Goal: Download file/media

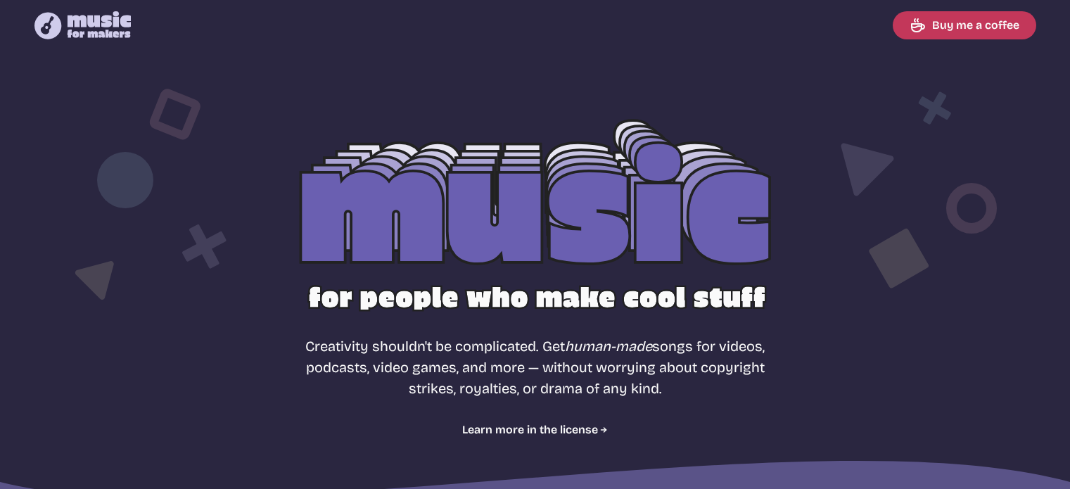
select select "most popular"
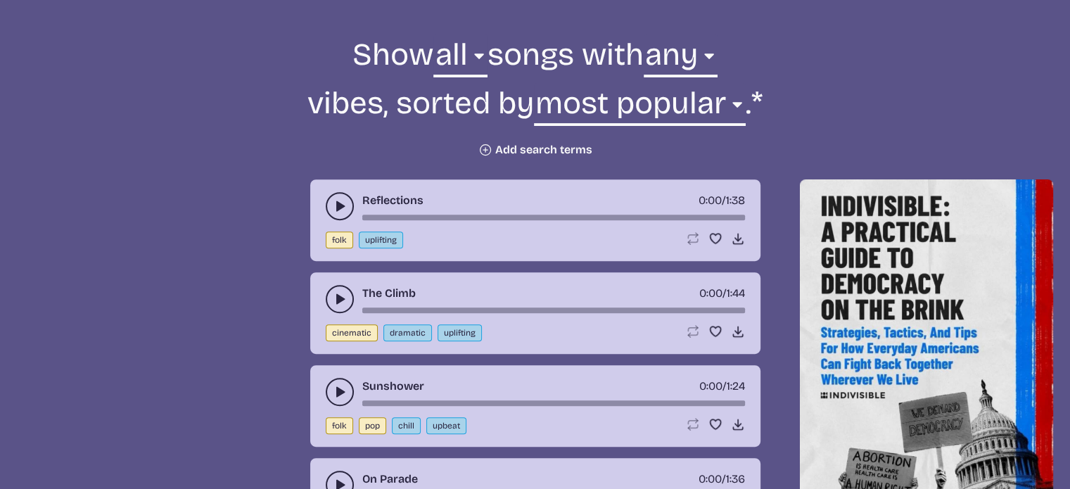
click at [335, 205] on icon "play-pause toggle" at bounding box center [340, 206] width 14 height 14
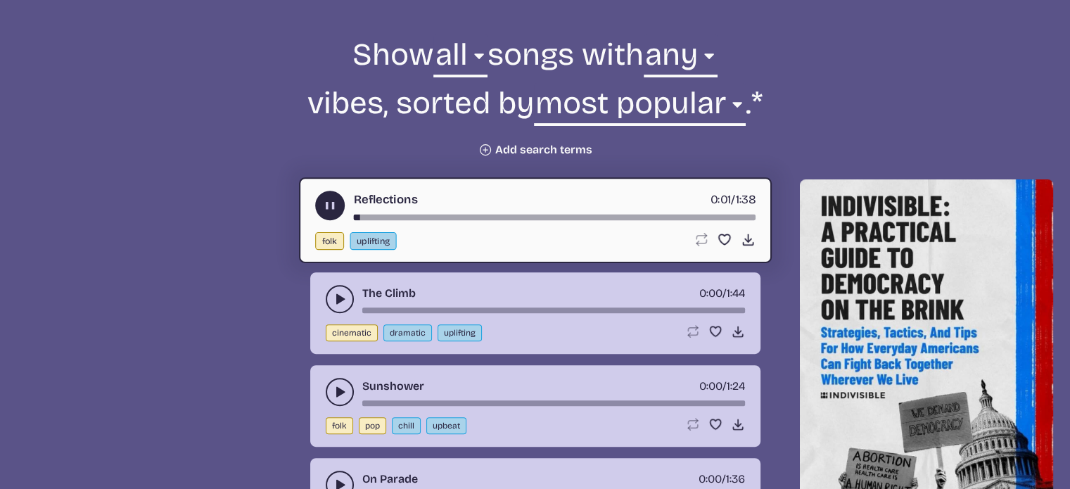
click at [335, 292] on icon "play-pause toggle" at bounding box center [340, 299] width 14 height 14
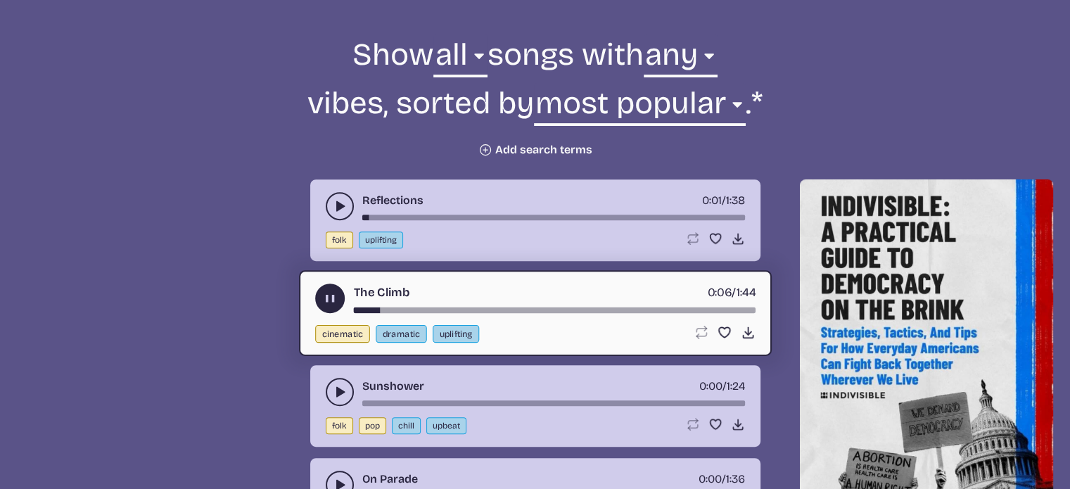
click at [329, 298] on use "play-pause toggle" at bounding box center [329, 298] width 15 height 15
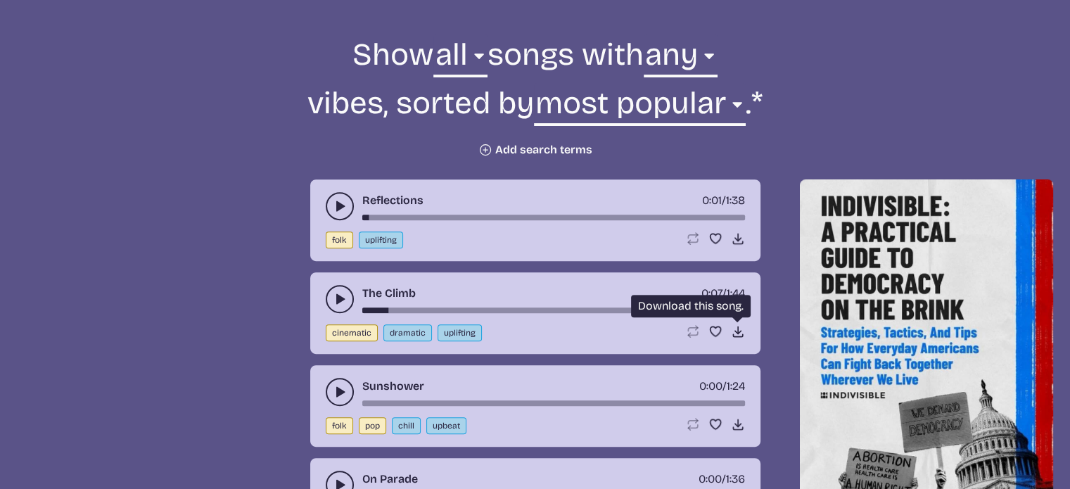
click at [739, 328] on icon "Download song" at bounding box center [738, 331] width 14 height 14
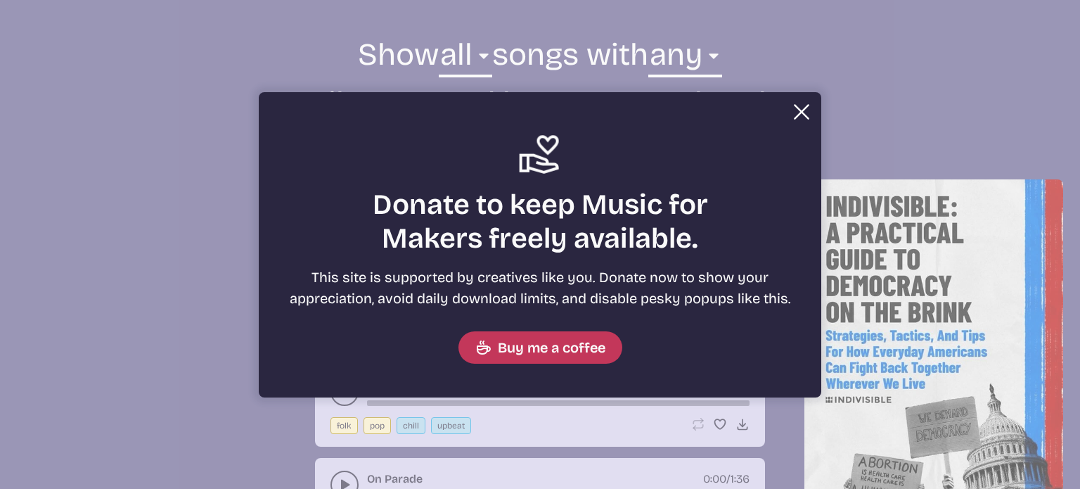
click at [793, 113] on button "Close" at bounding box center [802, 112] width 28 height 28
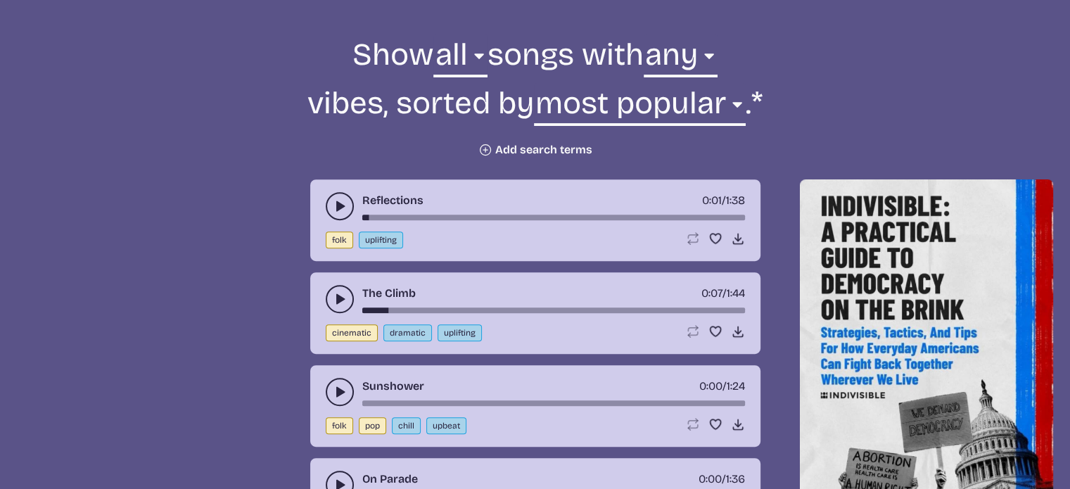
click at [340, 388] on use "play-pause toggle" at bounding box center [340, 392] width 14 height 14
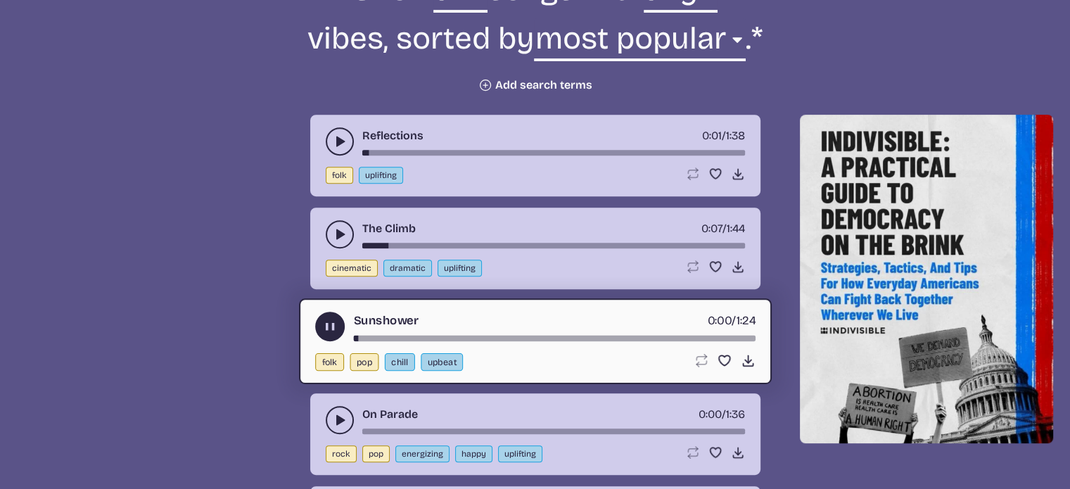
scroll to position [574, 0]
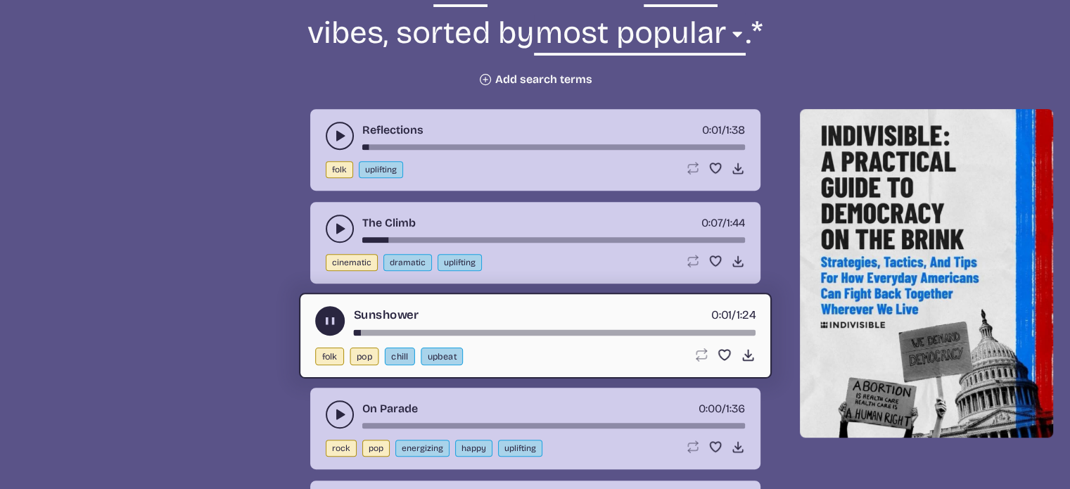
click at [333, 419] on button "play-pause toggle" at bounding box center [340, 414] width 28 height 28
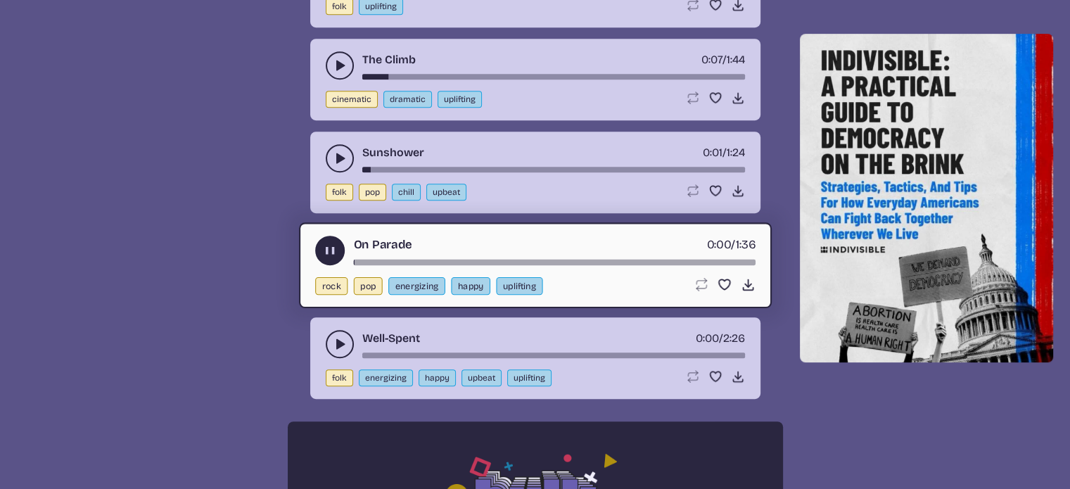
scroll to position [785, 0]
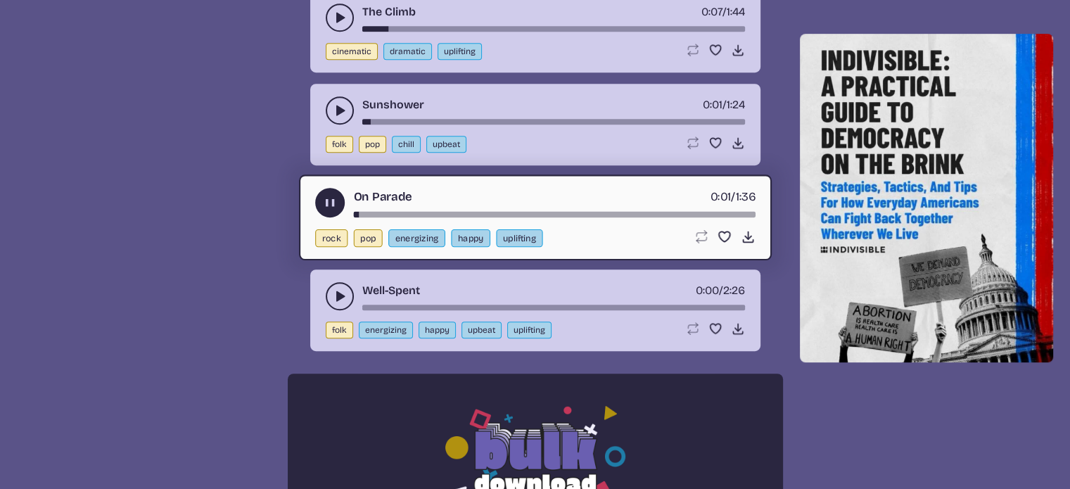
click at [339, 295] on use "play-pause toggle" at bounding box center [340, 296] width 14 height 14
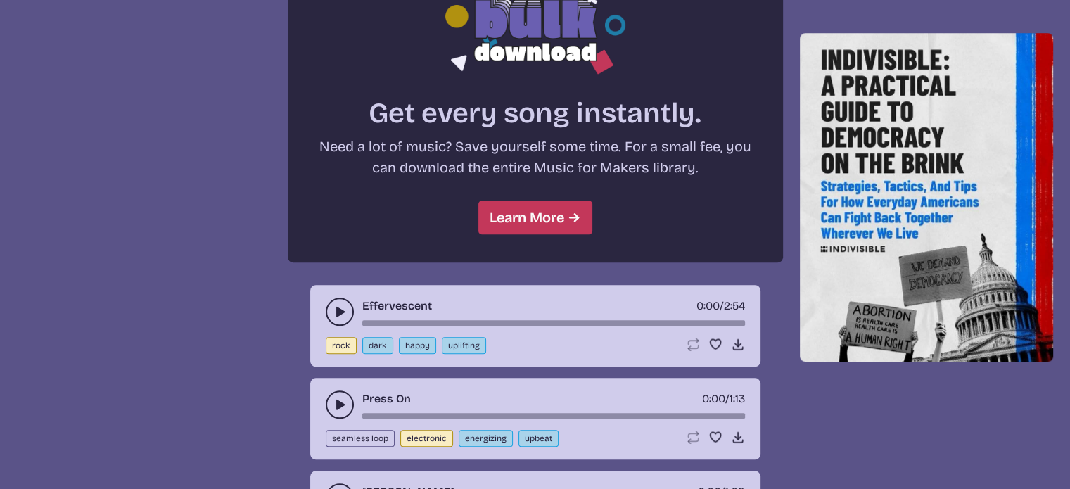
scroll to position [1277, 0]
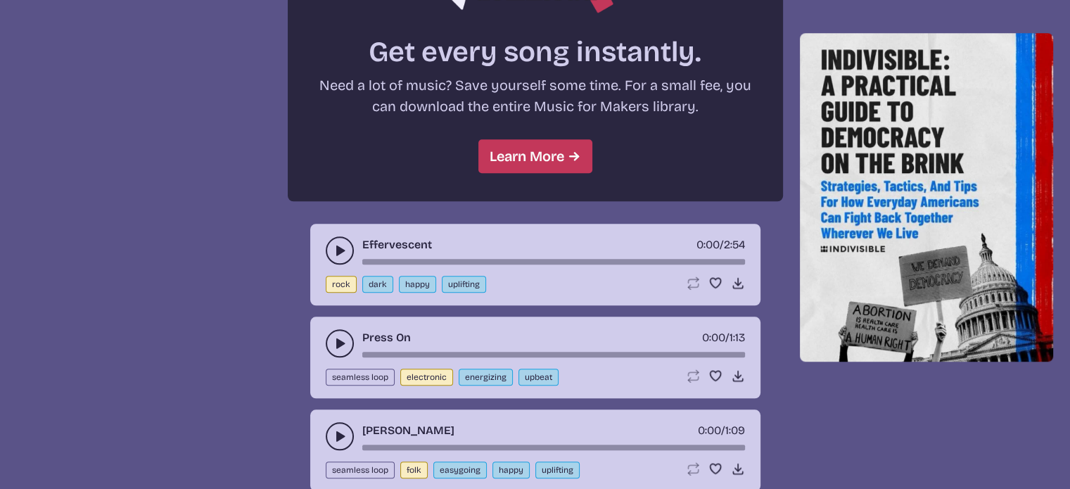
click at [338, 247] on use "play-pause toggle" at bounding box center [340, 250] width 14 height 14
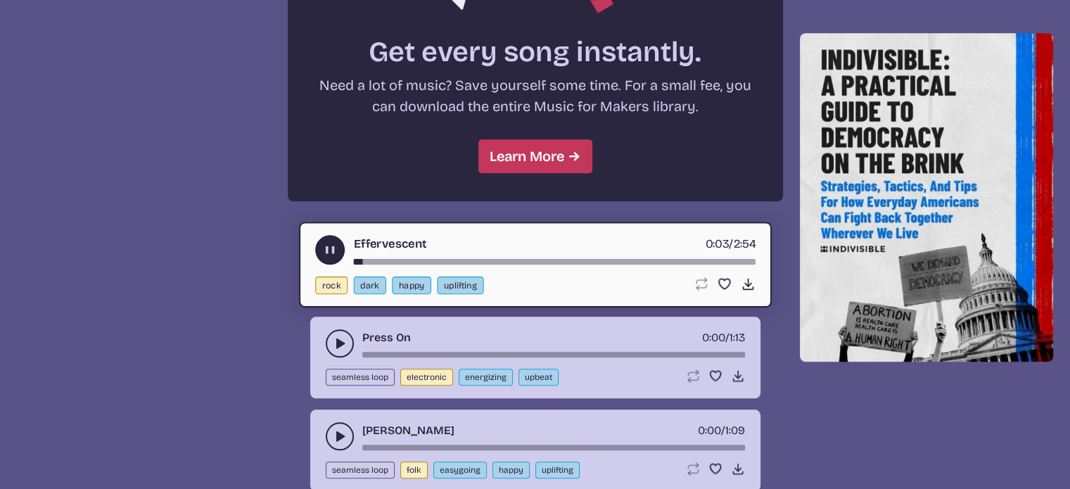
click at [407, 259] on div "song-time-bar" at bounding box center [554, 262] width 402 height 6
click at [345, 338] on icon "play-pause toggle" at bounding box center [340, 343] width 14 height 14
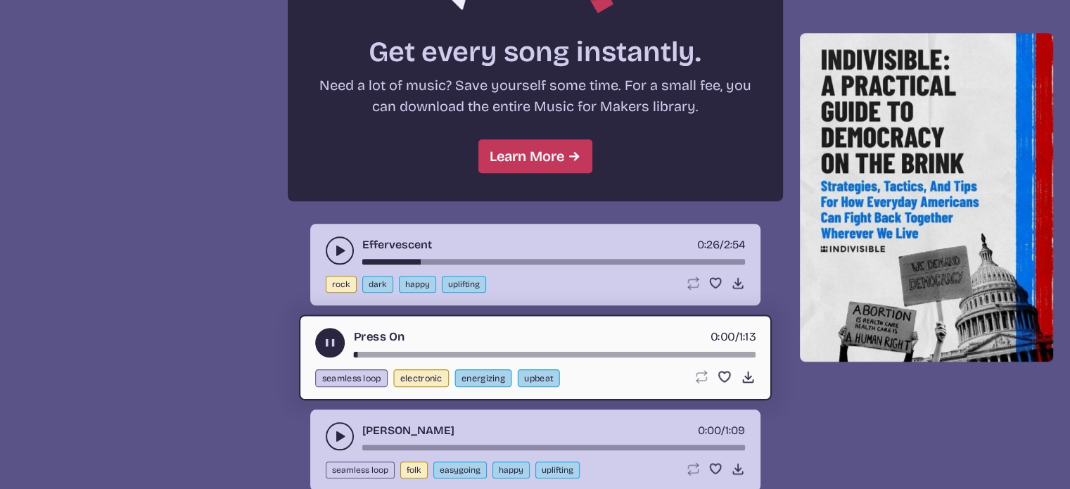
click at [374, 352] on div "song-time-bar" at bounding box center [554, 355] width 402 height 6
click at [336, 433] on use "play-pause toggle" at bounding box center [340, 436] width 14 height 14
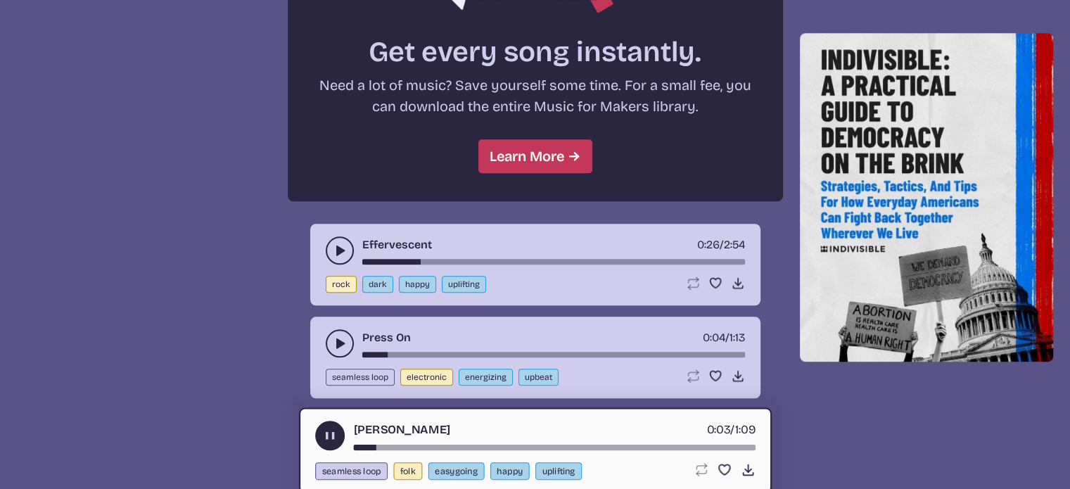
click at [397, 445] on div "song-time-bar" at bounding box center [554, 448] width 402 height 6
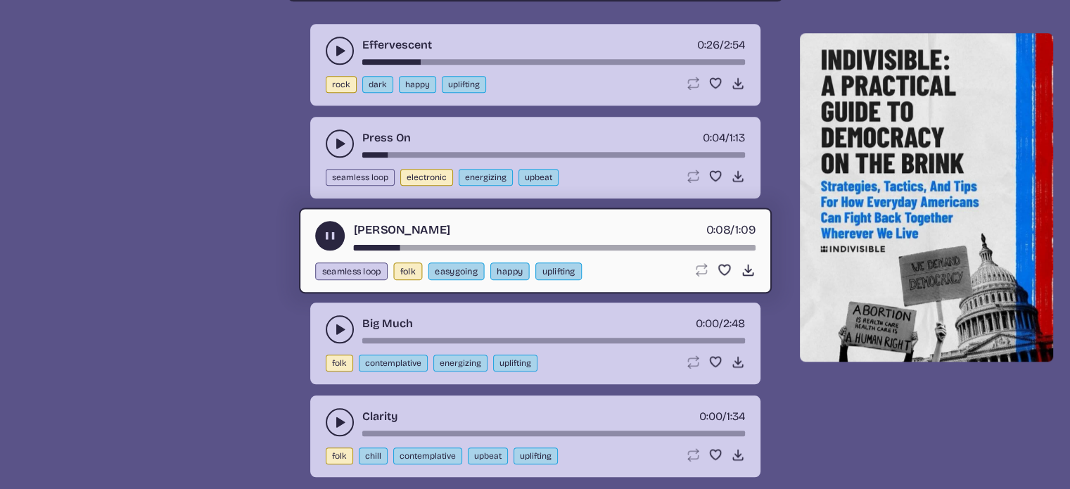
scroll to position [1488, 0]
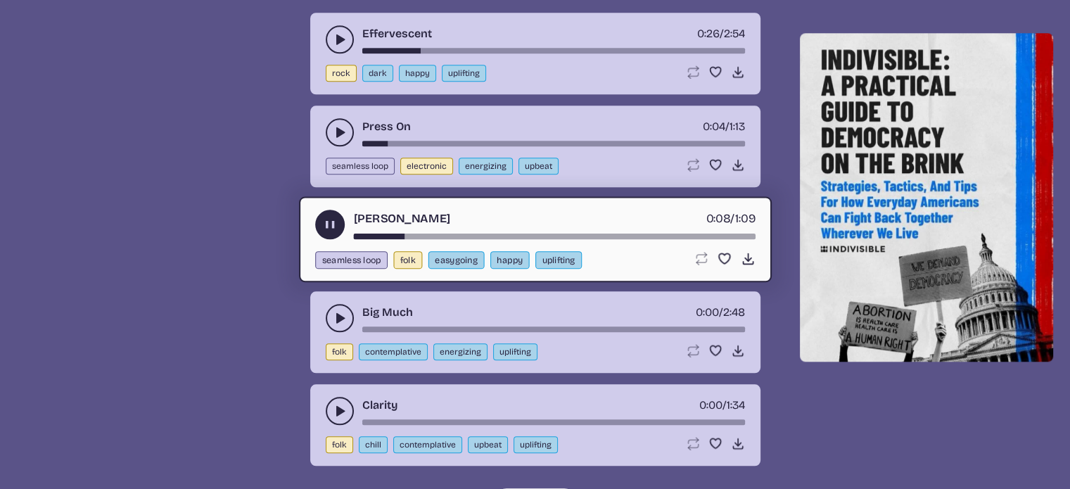
click at [340, 311] on use "play-pause toggle" at bounding box center [340, 318] width 14 height 14
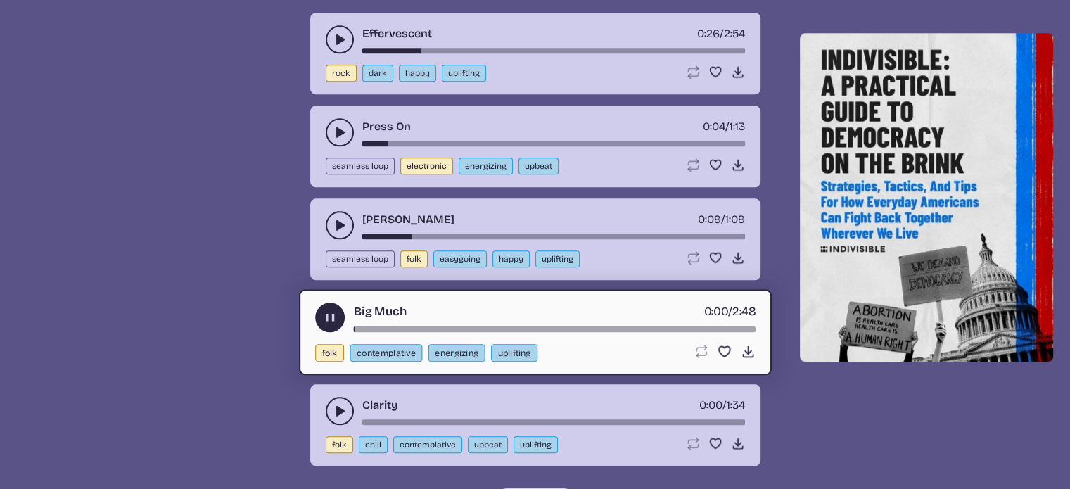
click at [405, 326] on div "song-time-bar" at bounding box center [554, 329] width 402 height 6
click at [343, 405] on icon "play-pause toggle" at bounding box center [340, 411] width 14 height 14
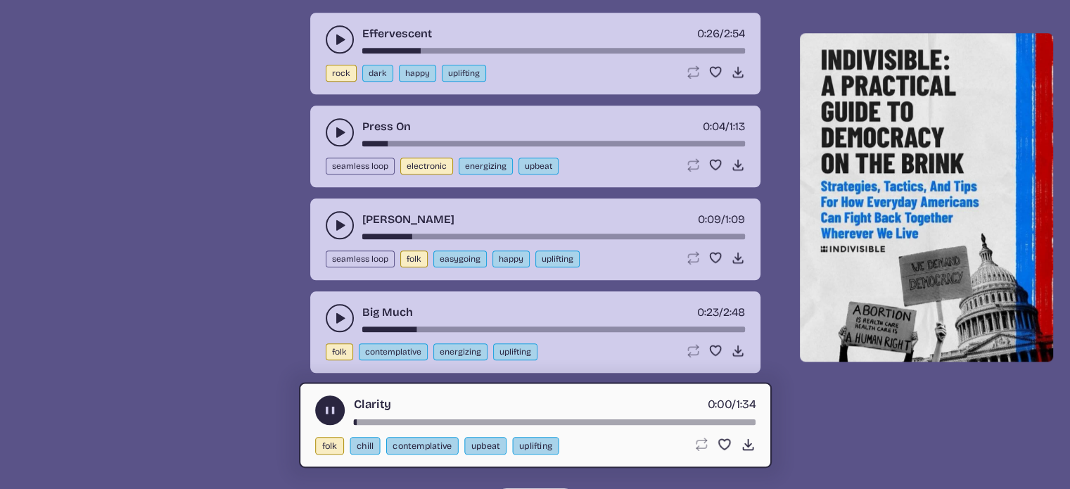
click at [379, 419] on div "song-time-bar" at bounding box center [554, 422] width 402 height 6
click at [416, 419] on div "song-time-bar" at bounding box center [554, 422] width 402 height 6
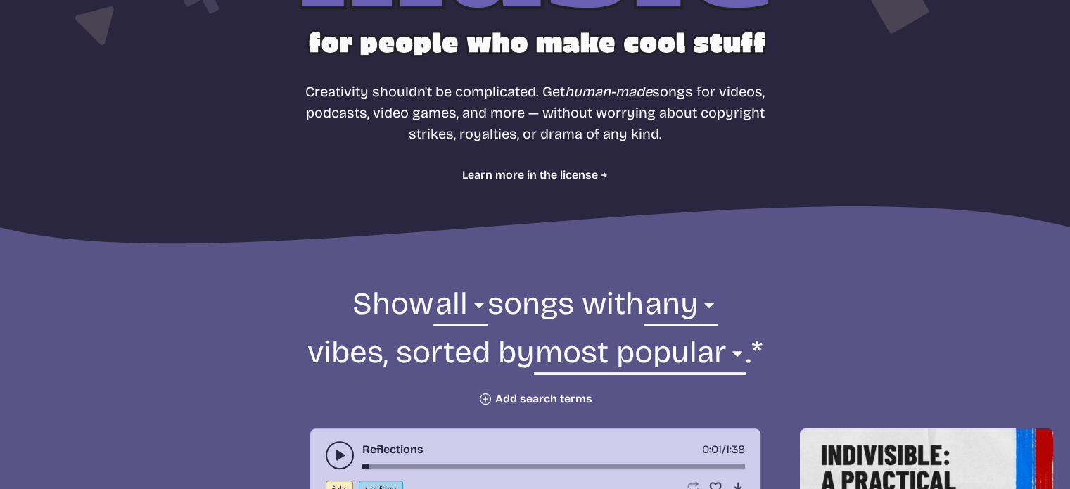
scroll to position [264, 0]
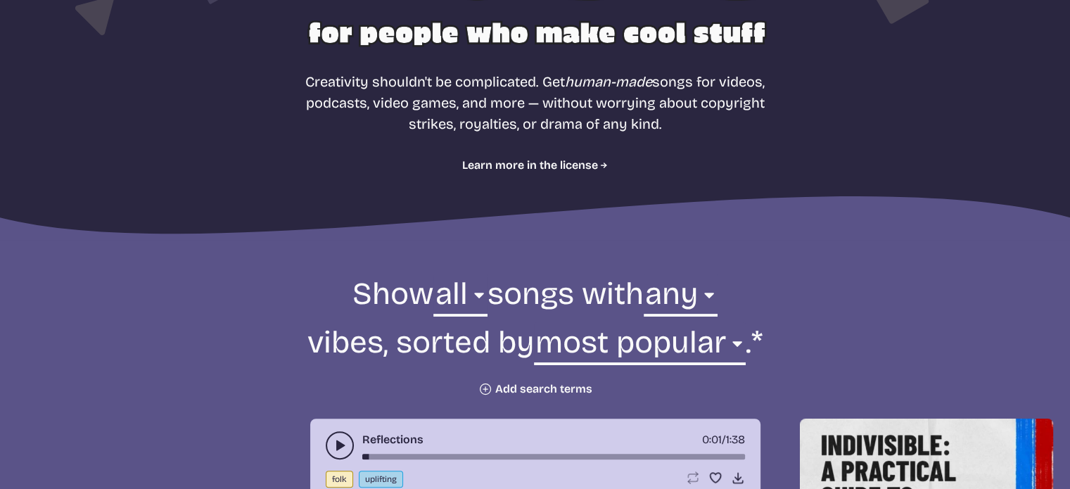
click at [560, 388] on button "Plus icon Add search terms" at bounding box center [535, 389] width 114 height 14
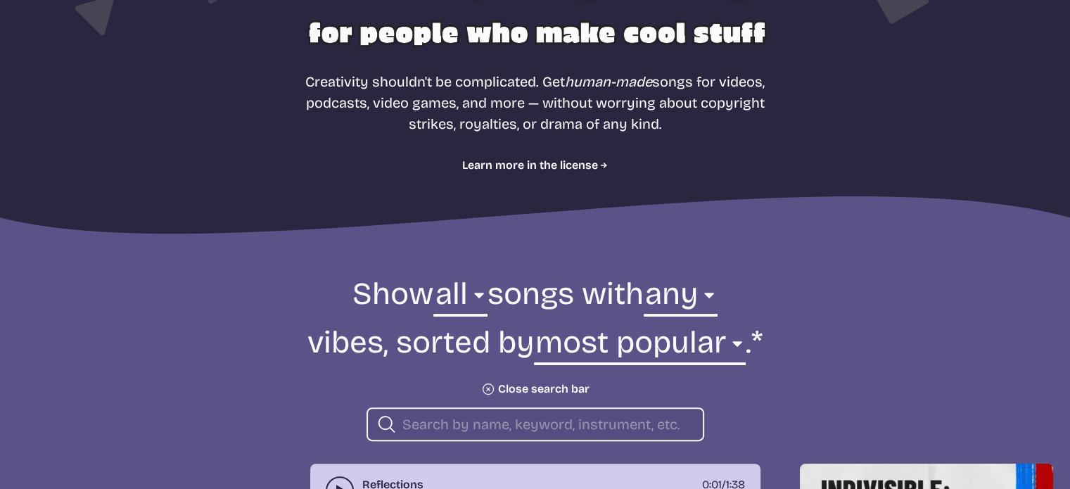
click at [554, 421] on input "search" at bounding box center [546, 424] width 289 height 18
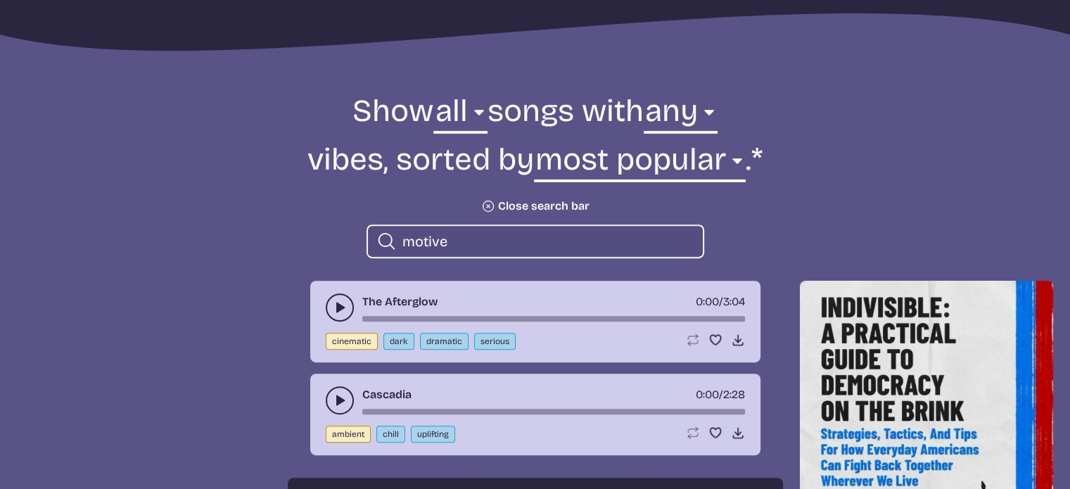
scroll to position [476, 0]
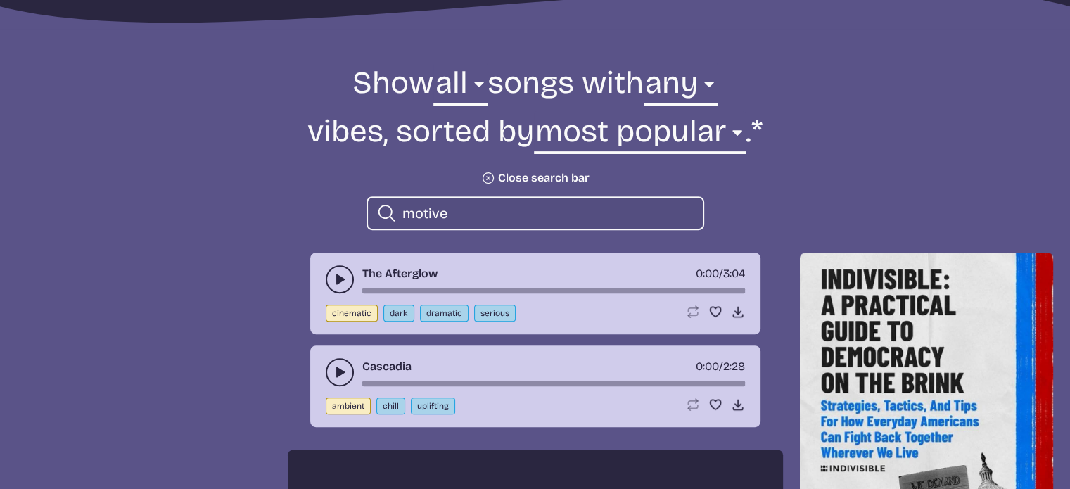
type input "motive"
click at [339, 278] on use "play-pause toggle" at bounding box center [340, 279] width 14 height 14
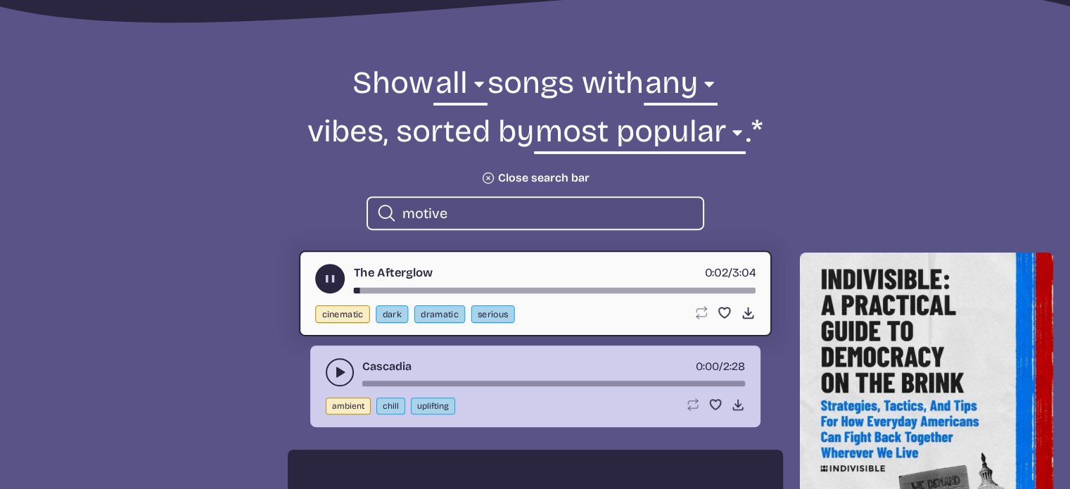
click at [337, 371] on use "play-pause toggle" at bounding box center [340, 372] width 14 height 14
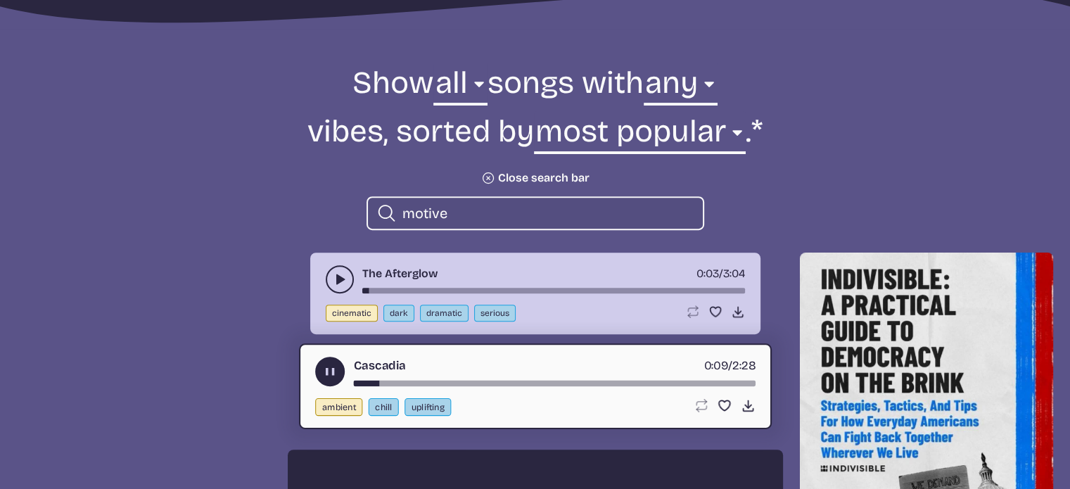
click at [330, 376] on icon "play-pause toggle" at bounding box center [329, 371] width 15 height 15
